Goal: Book appointment/travel/reservation

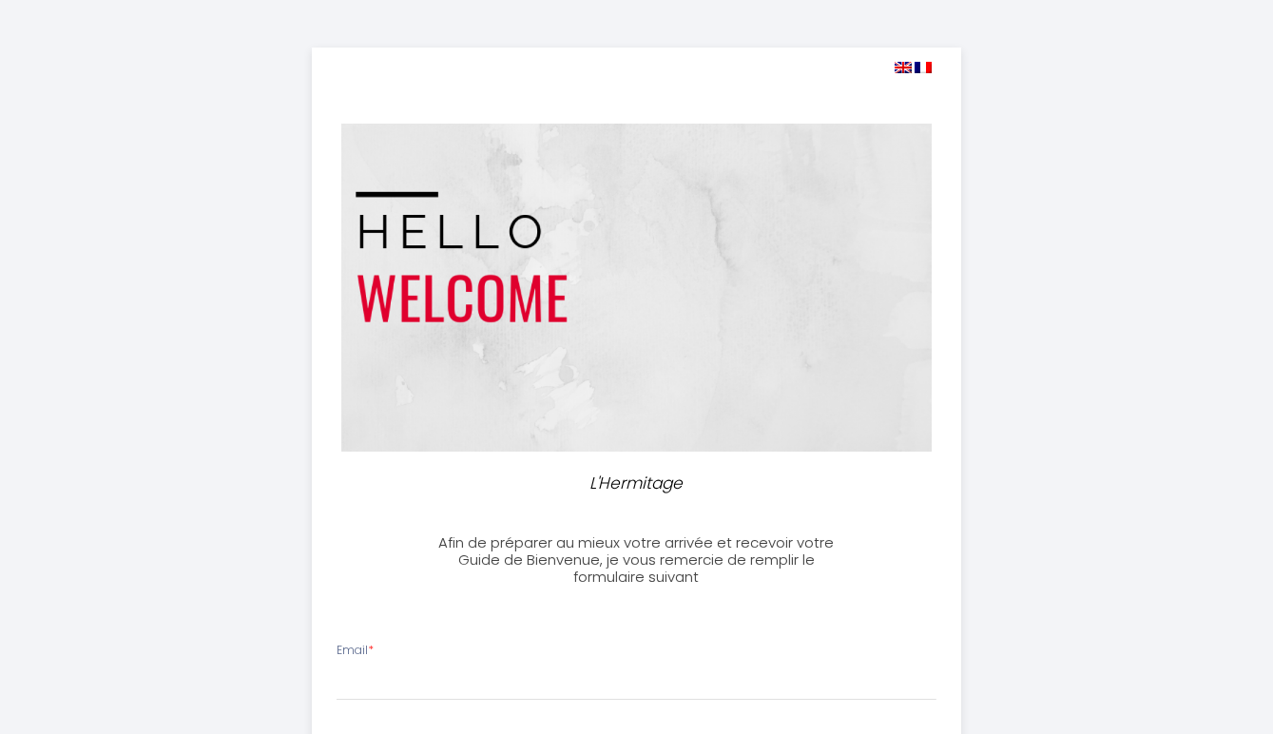
select select
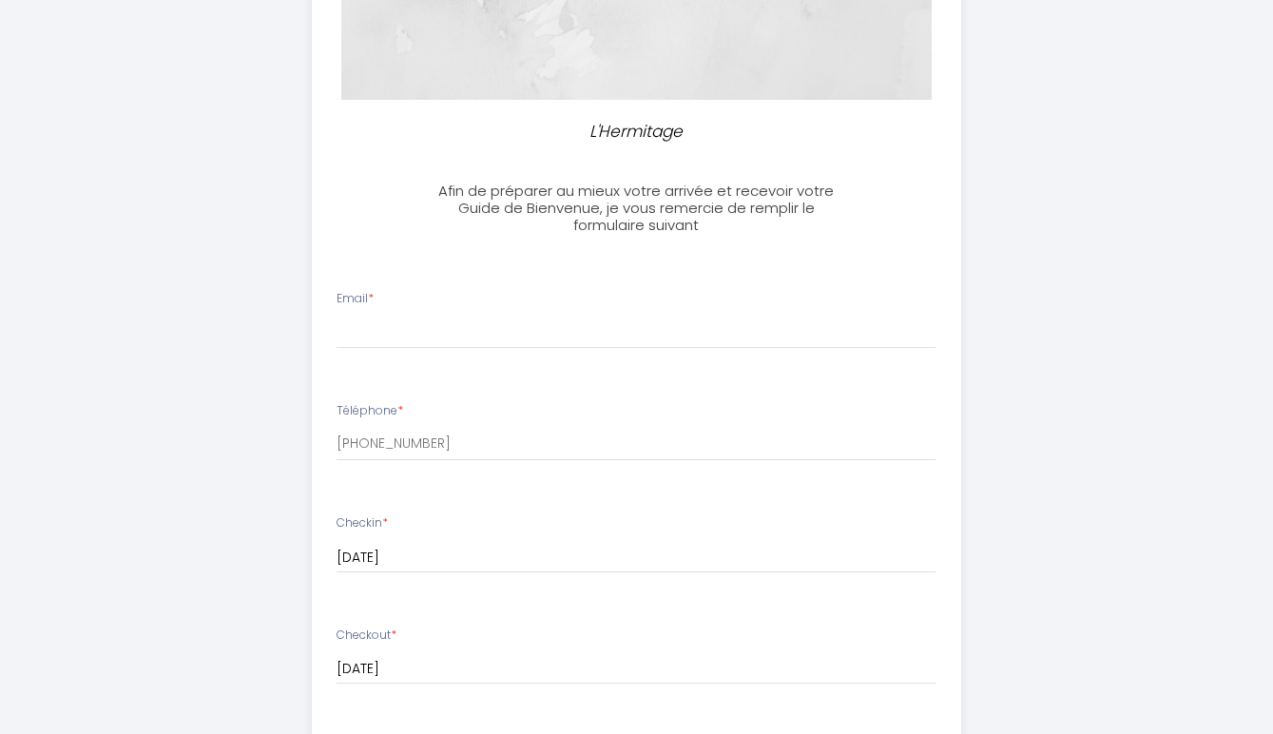
scroll to position [403, 0]
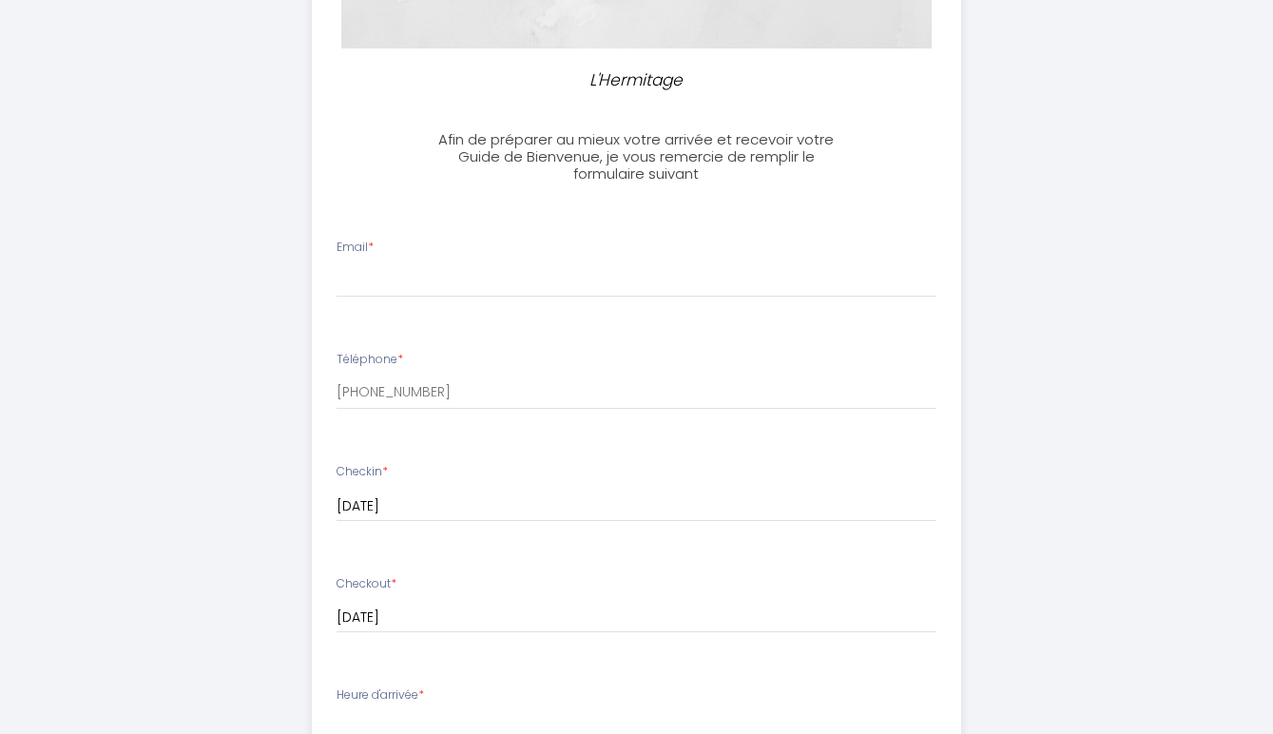
click at [474, 248] on div "Email *" at bounding box center [636, 268] width 625 height 59
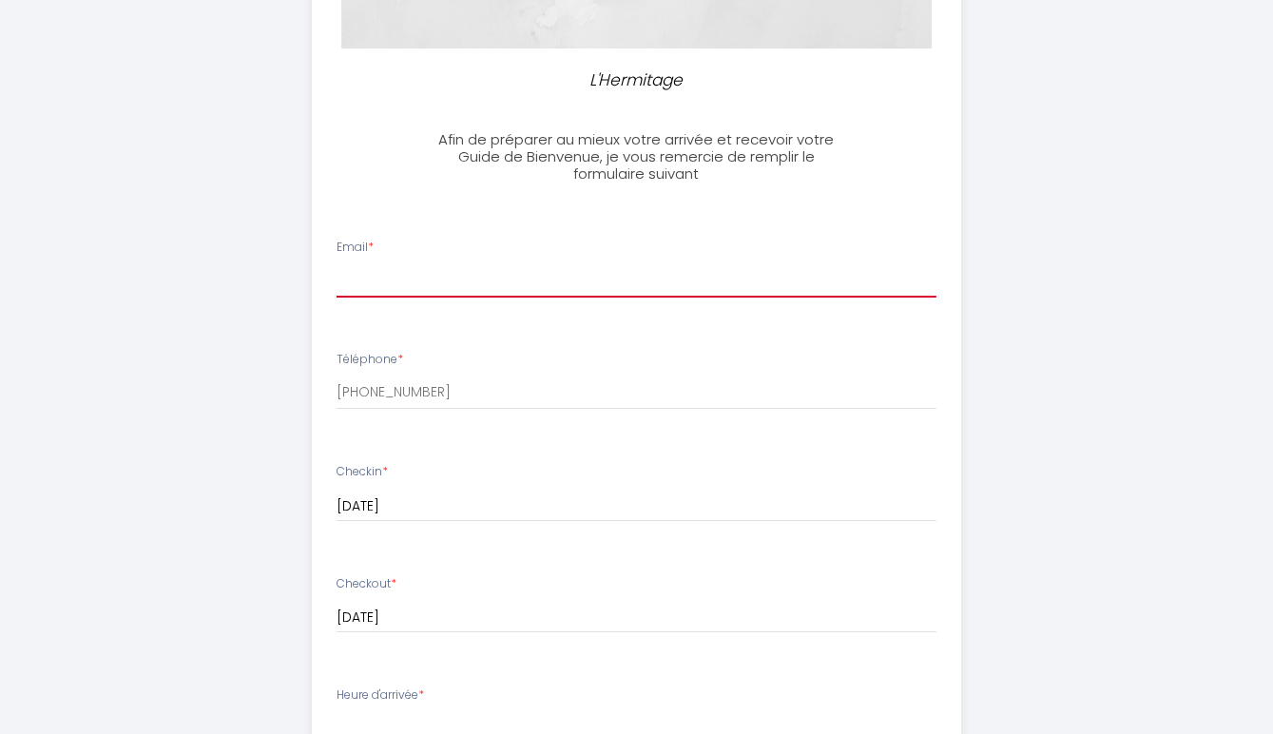
type input "[PERSON_NAME][EMAIL_ADDRESS][DOMAIN_NAME]"
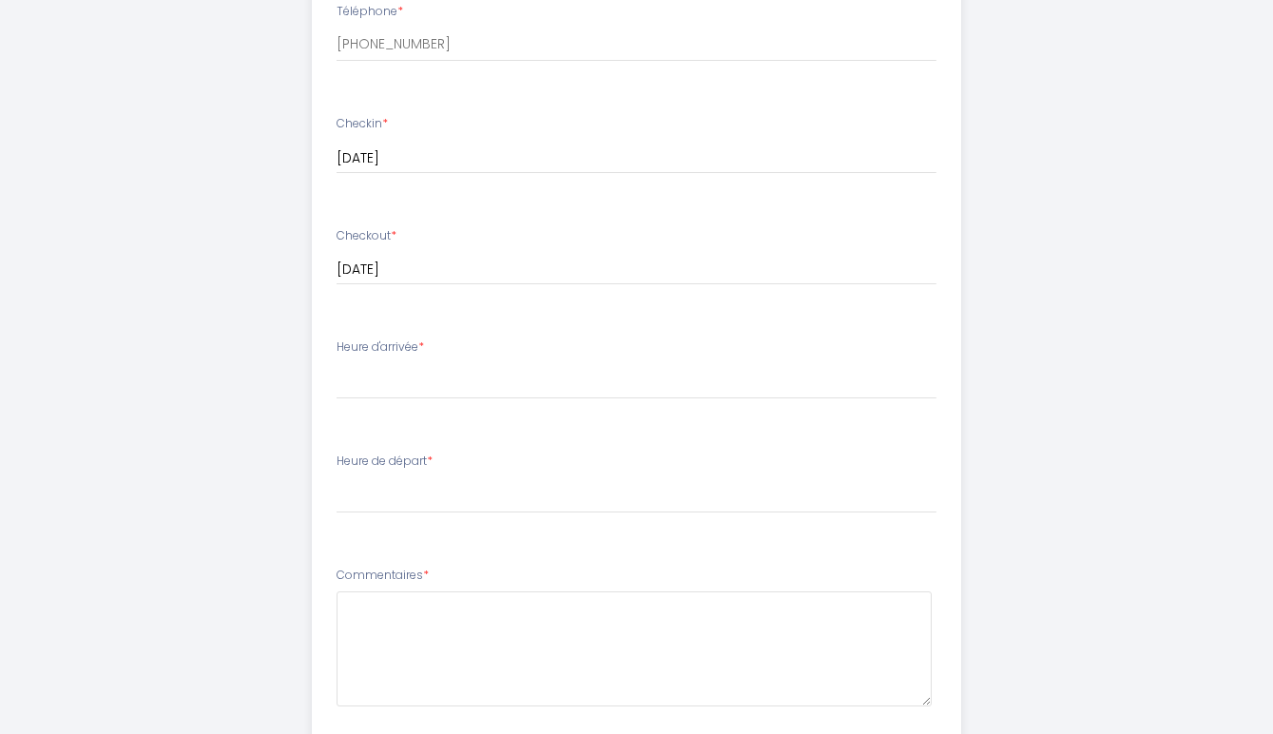
scroll to position [754, 0]
select select "16:00"
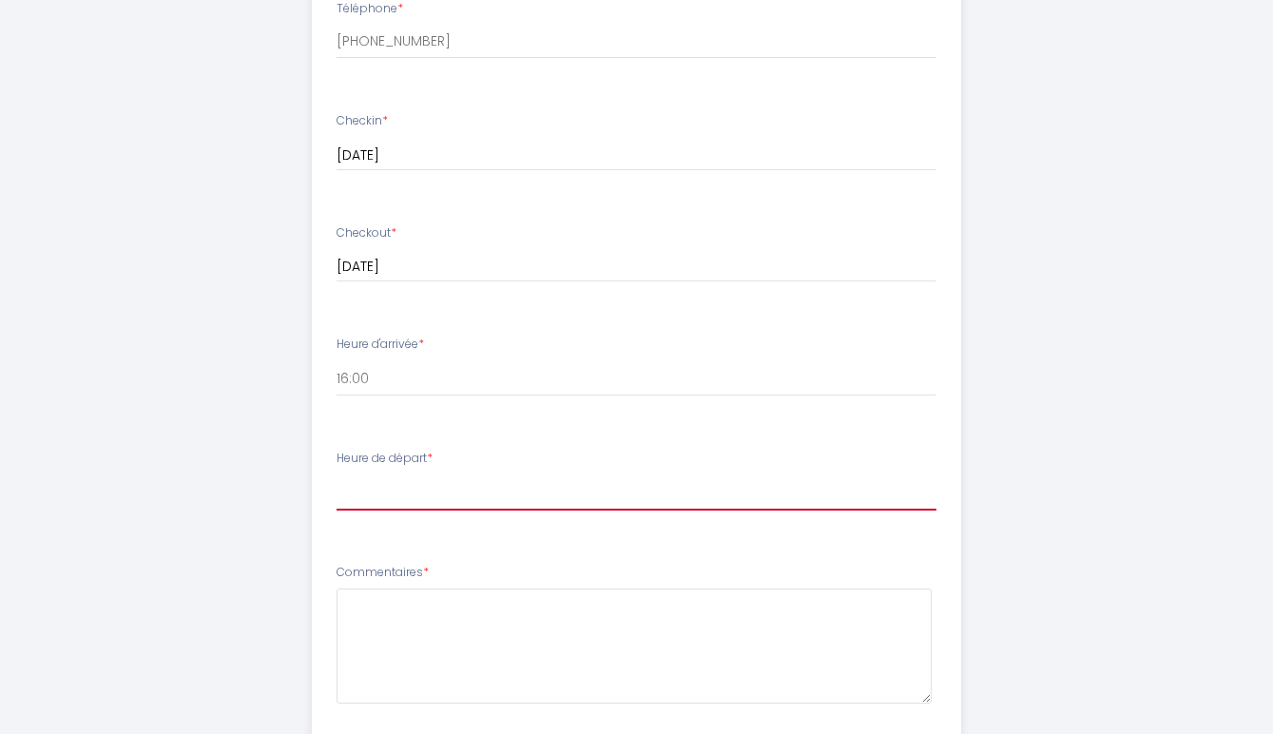
select select "10:00"
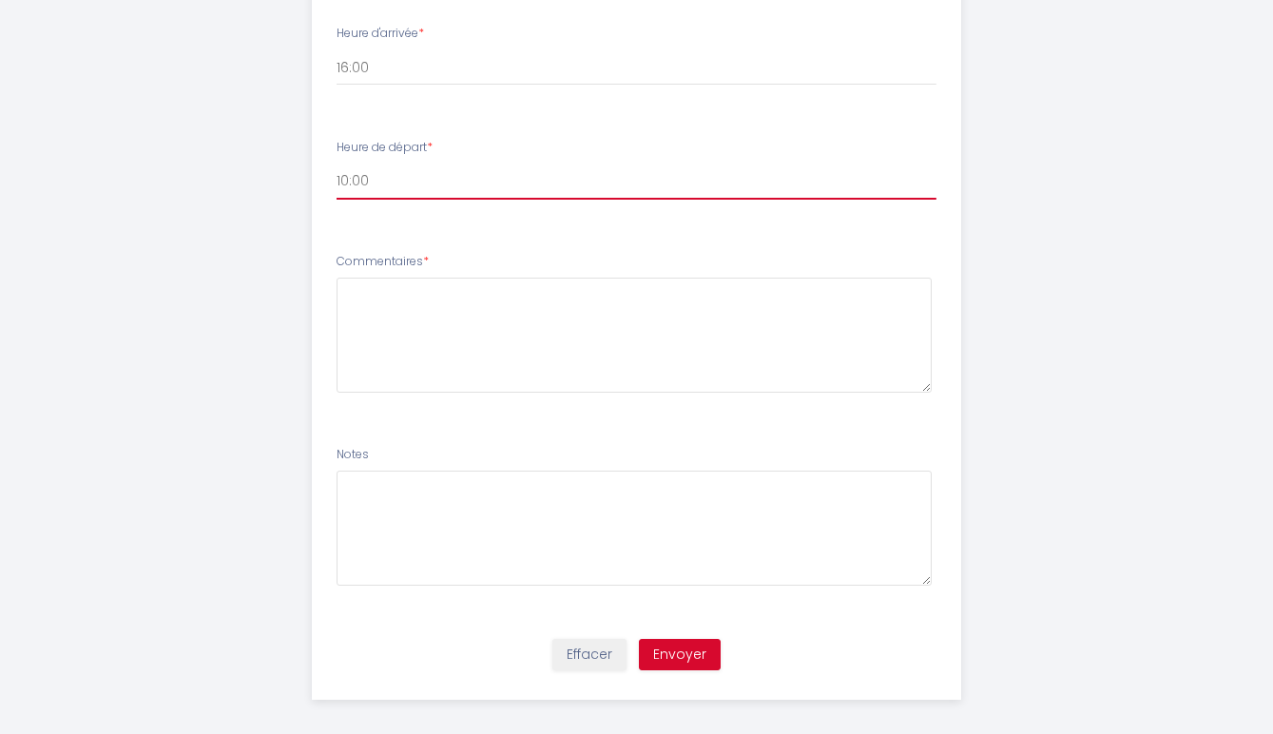
scroll to position [1064, 0]
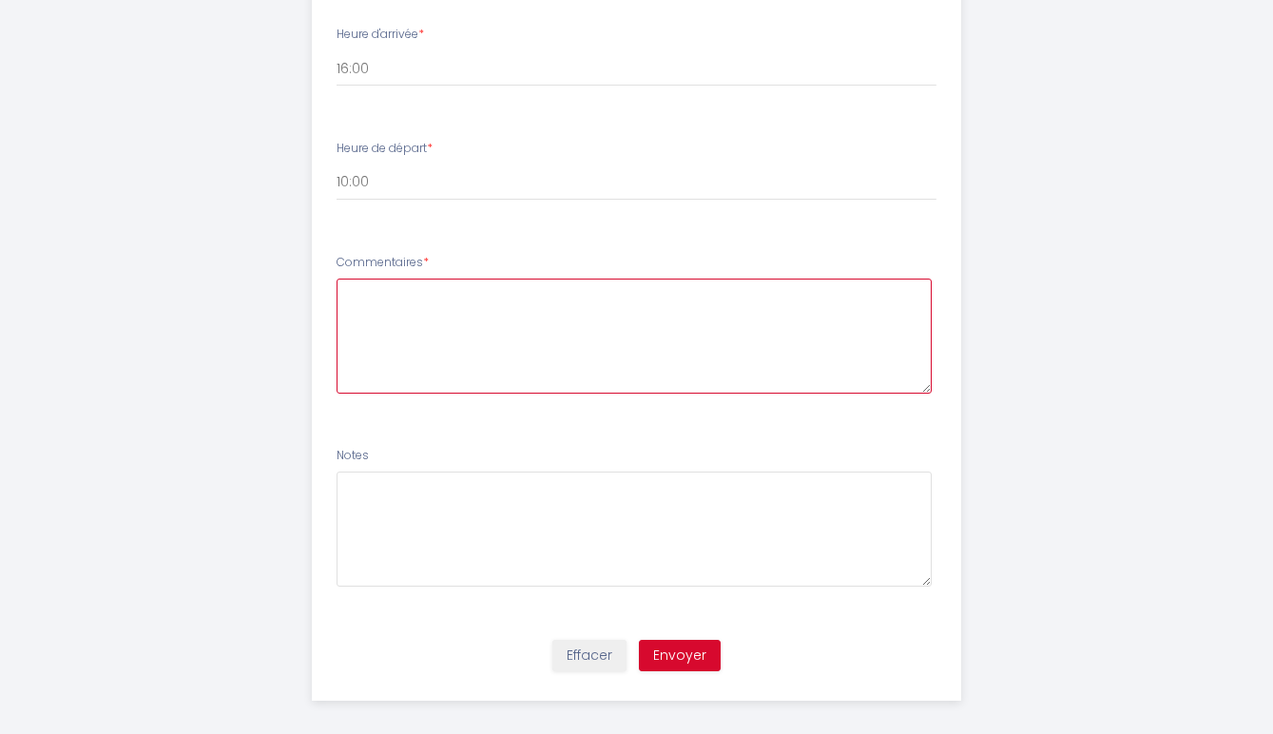
click at [370, 329] on textarea at bounding box center [634, 336] width 595 height 115
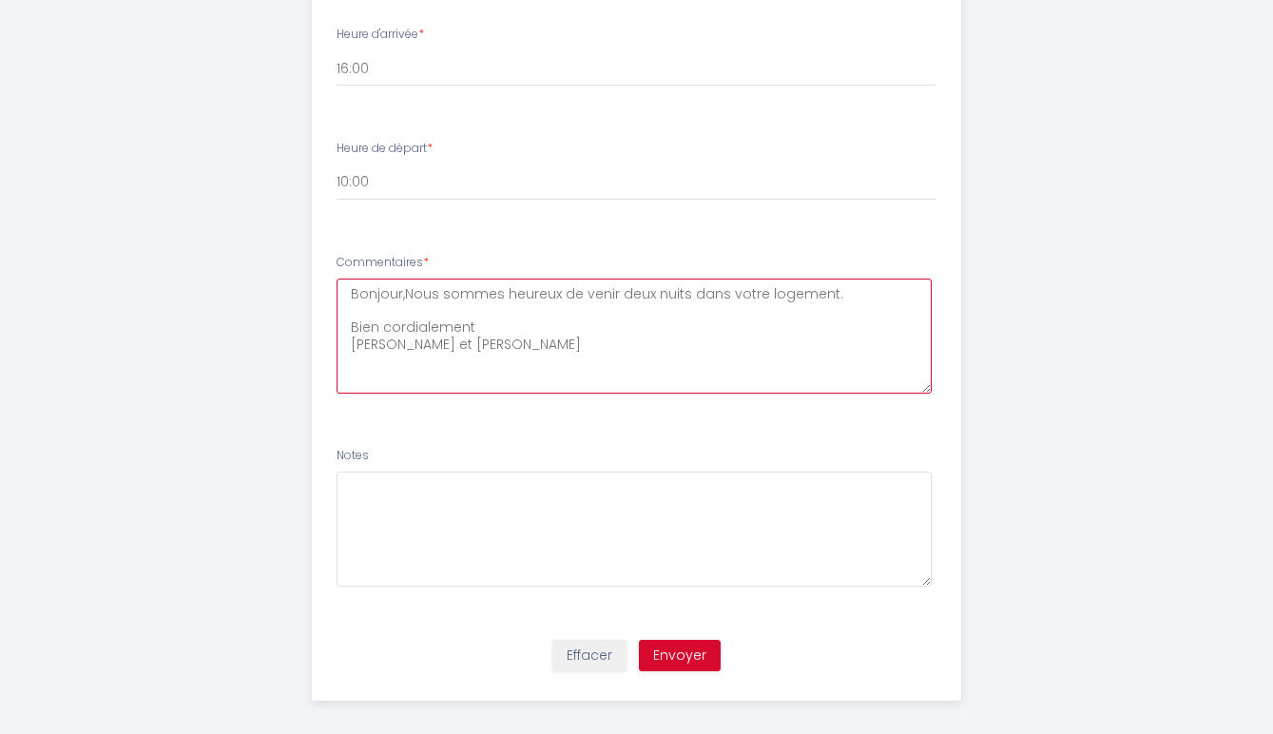
click at [402, 286] on textarea "Bonjour,Nous sommes heureux de venir deux nuits dans votre logement. Bien cordi…" at bounding box center [634, 336] width 595 height 115
type textarea "Bonjour, Nous sommes heureux de venir deux nuits dans votre logement. Bien cord…"
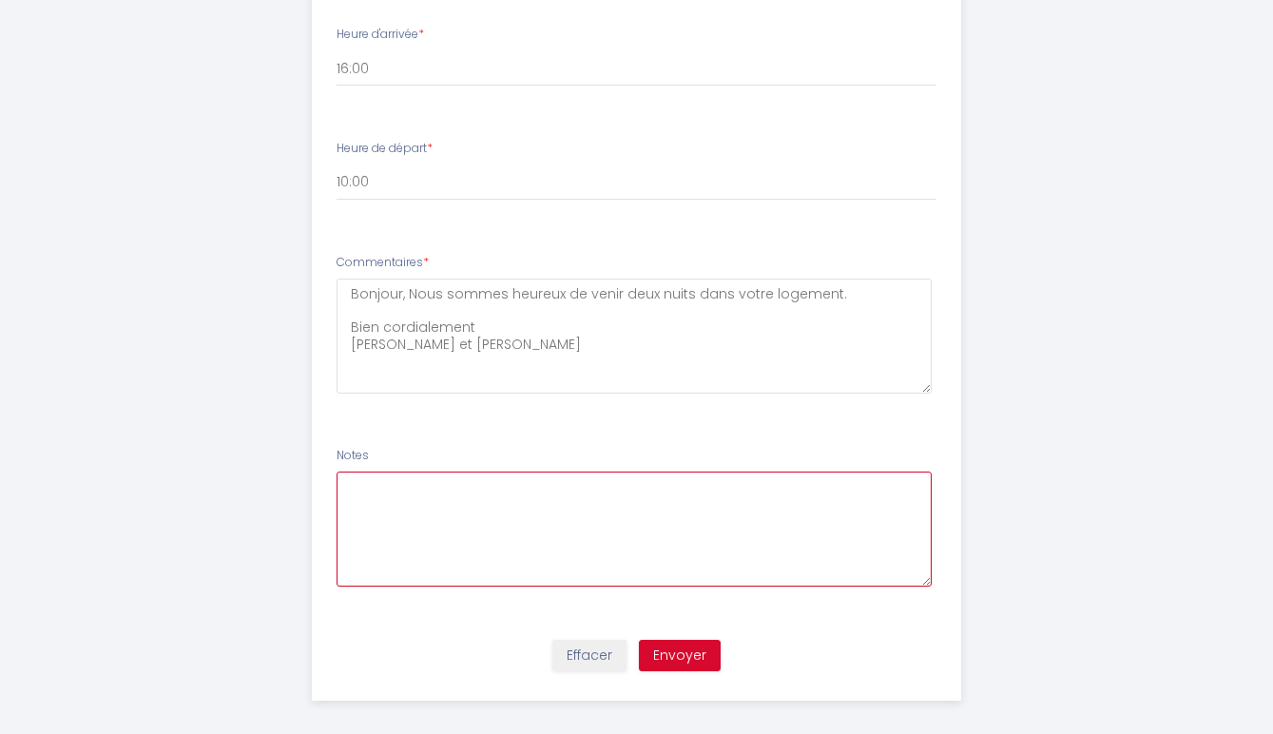
click at [430, 526] on textarea at bounding box center [634, 529] width 595 height 115
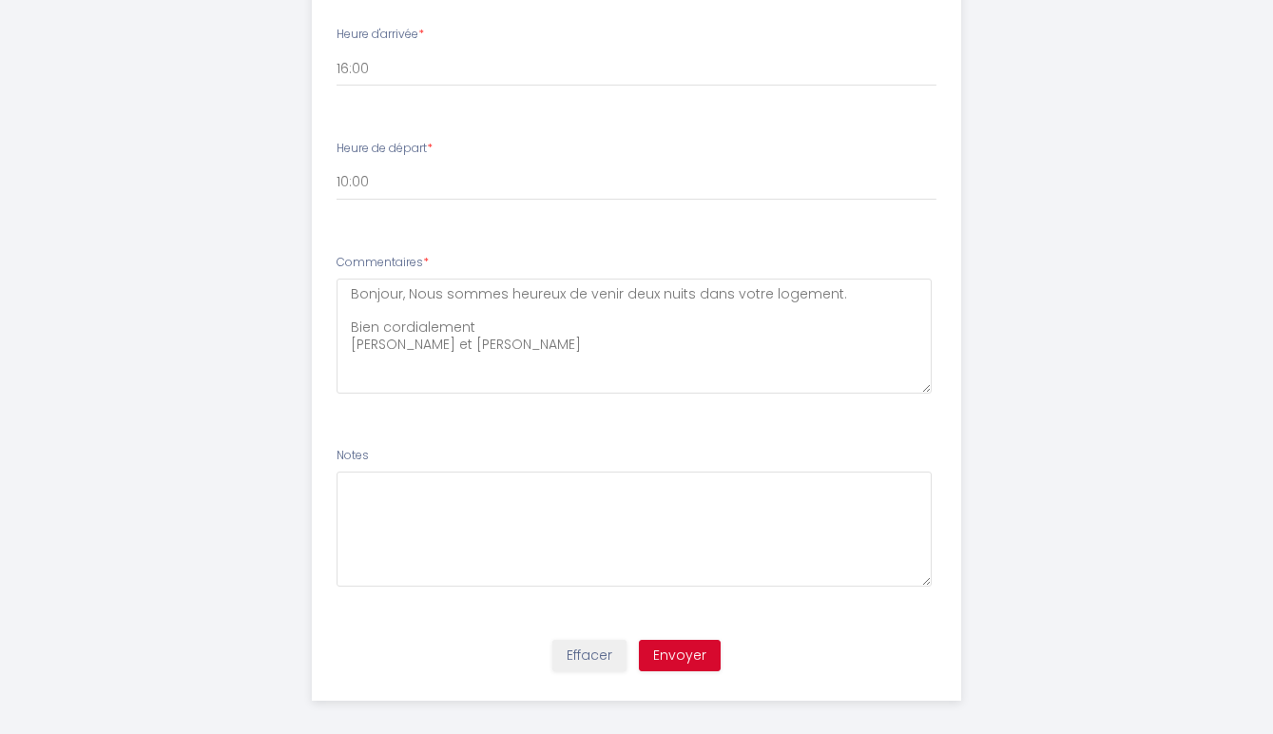
click at [682, 645] on button "Envoyer" at bounding box center [680, 656] width 82 height 32
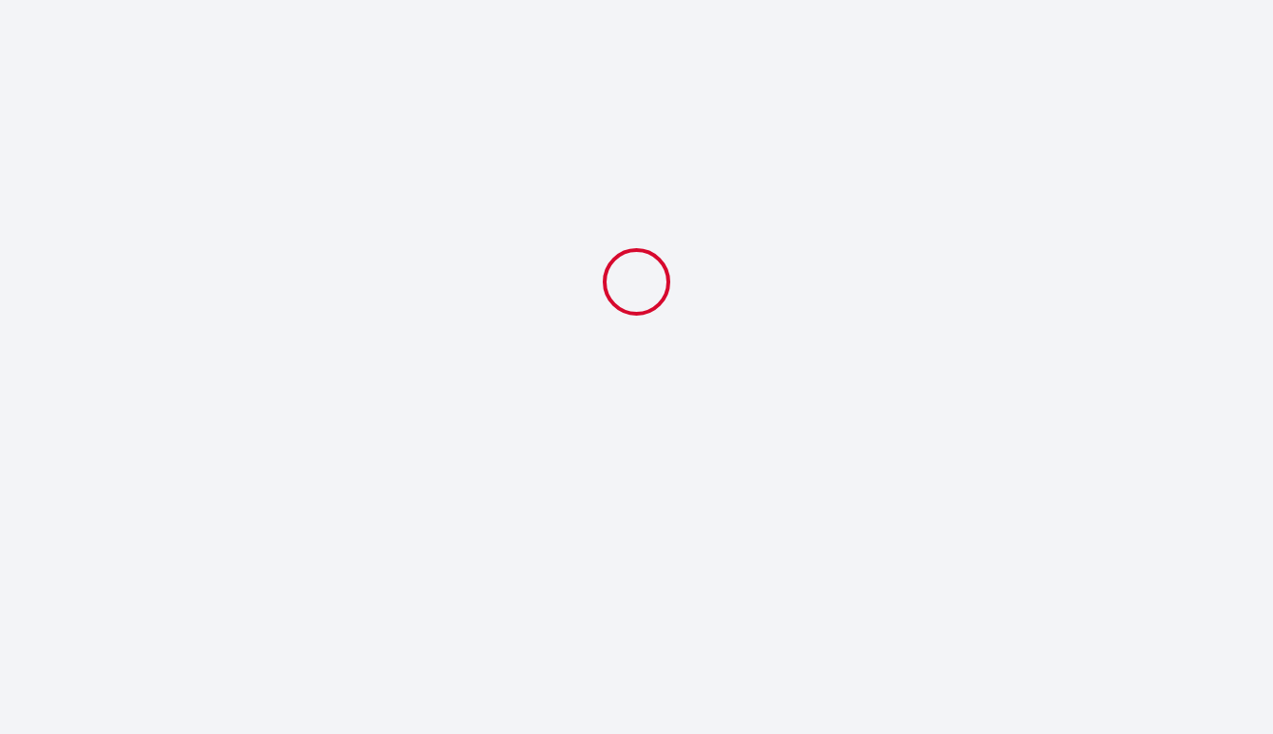
select select "10:00"
